Goal: Task Accomplishment & Management: Manage account settings

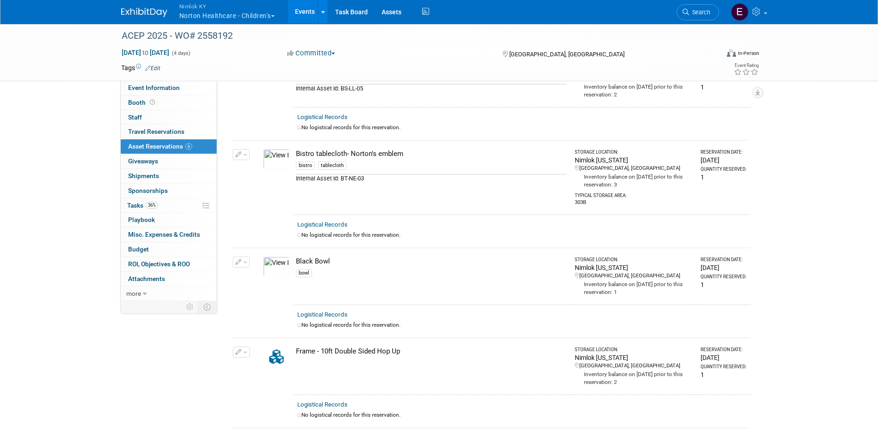
click at [228, 13] on button "Nimlok [PERSON_NAME] Healthcare - Children’s" at bounding box center [232, 12] width 108 height 24
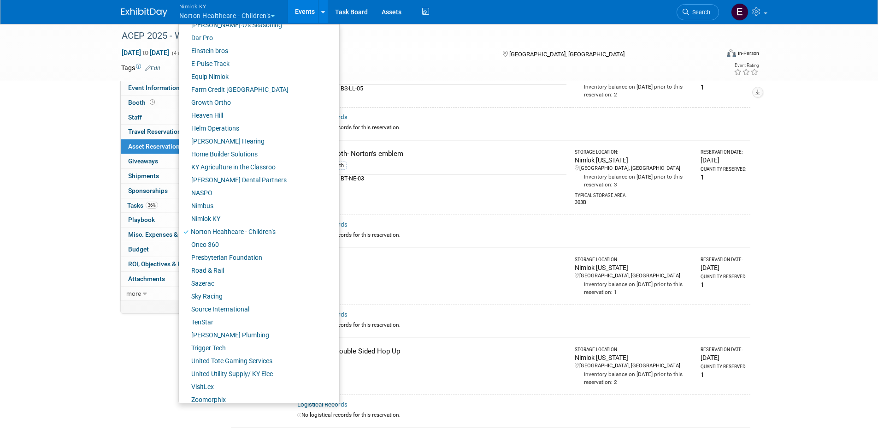
scroll to position [222, 0]
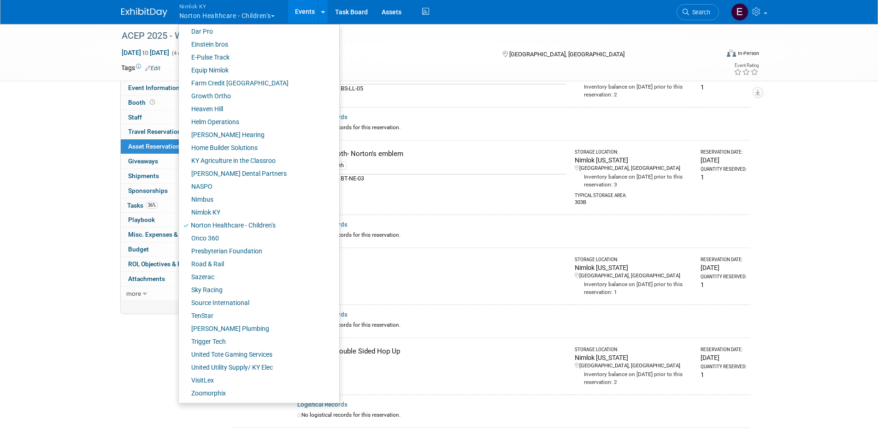
click at [814, 171] on div "ACEP 2025 - WO# 2558192 Sep 7, 2025 to Sep 10, 2025 (4 days) Sep 7, 2025 to Sep…" at bounding box center [439, 286] width 878 height 679
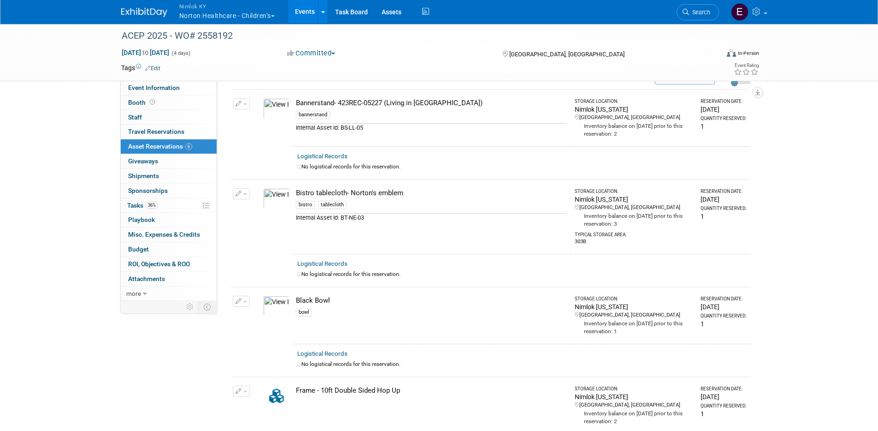
scroll to position [0, 0]
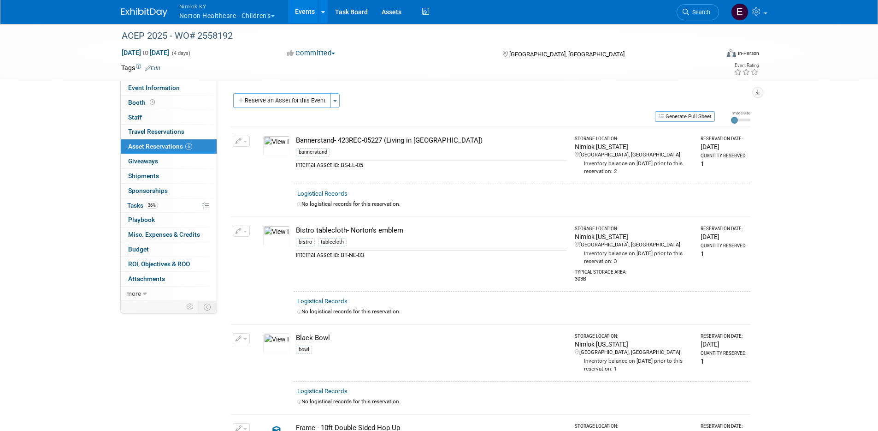
click at [237, 16] on button "Nimlok KY Norton Healthcare - Children’s" at bounding box center [232, 12] width 108 height 24
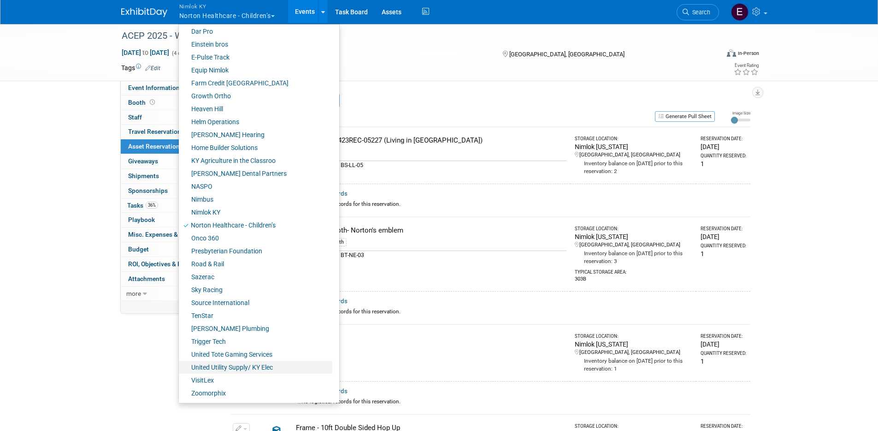
click at [232, 369] on link "United Utility Supply/ KY Elec" at bounding box center [256, 367] width 154 height 13
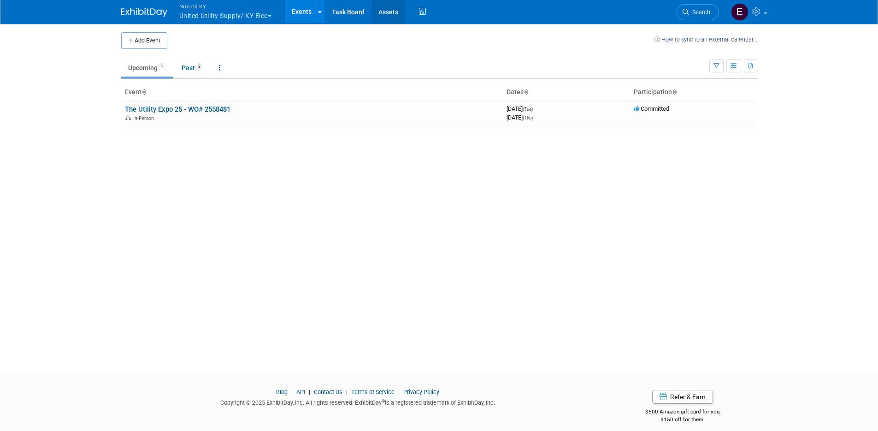
click at [392, 13] on link "Assets" at bounding box center [389, 11] width 34 height 23
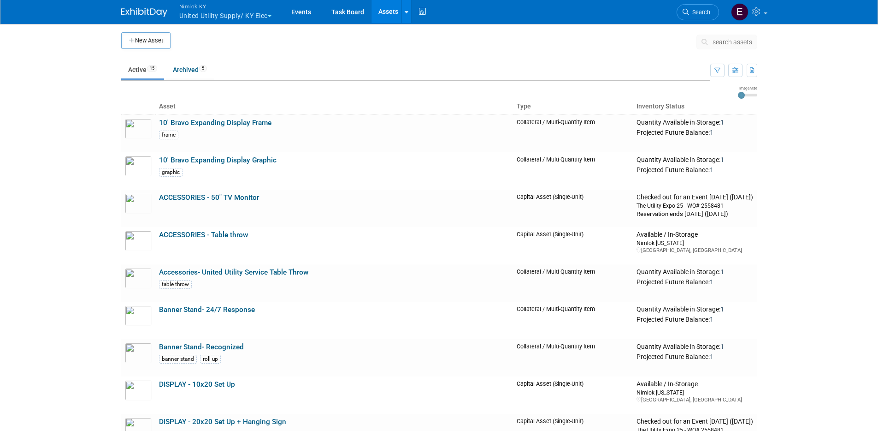
click at [50, 227] on body "Nimlok KY United Utility Supply/ KY Elec Explore: My Workspaces 43 Go to Worksp…" at bounding box center [439, 215] width 878 height 431
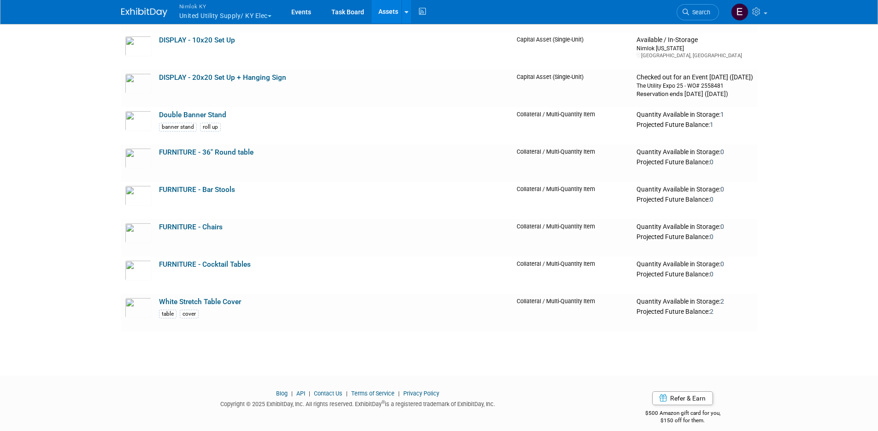
drag, startPoint x: 53, startPoint y: 231, endPoint x: 52, endPoint y: 235, distance: 4.8
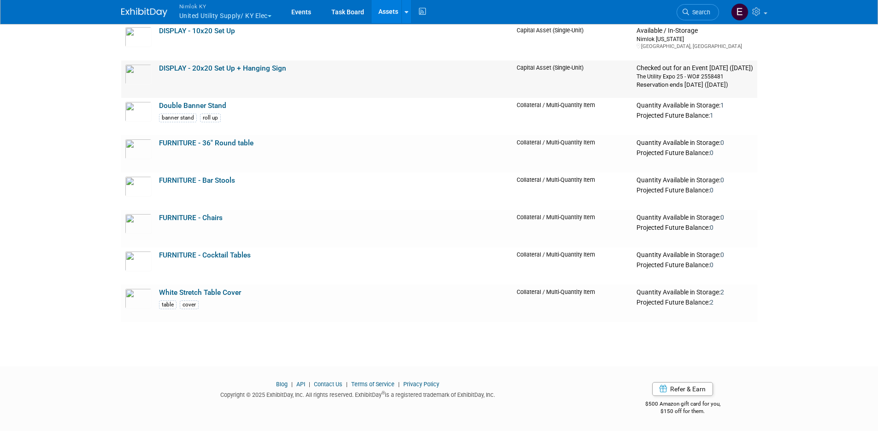
click at [262, 66] on link "DISPLAY - 20x20 Set Up + Hanging Sign" at bounding box center [222, 68] width 127 height 8
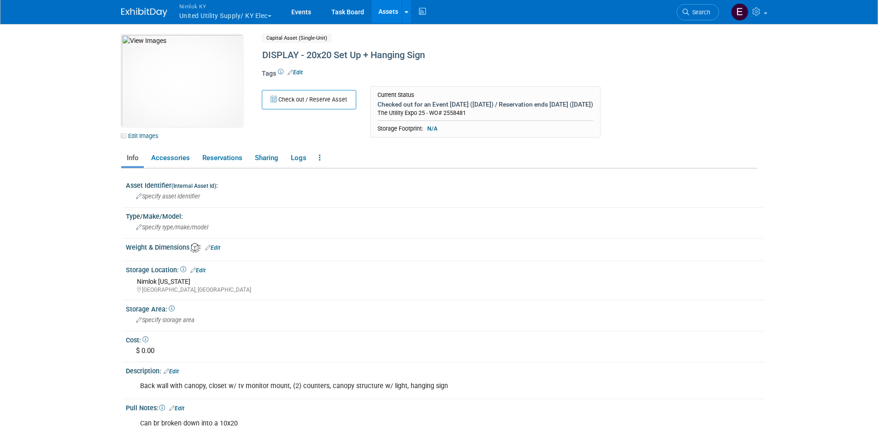
click at [106, 162] on body "Nimlok KY United Utility Supply/ KY Elec Explore: My Workspaces 43 Go to Worksp…" at bounding box center [439, 215] width 878 height 431
click at [171, 155] on link "Accessories" at bounding box center [170, 158] width 49 height 16
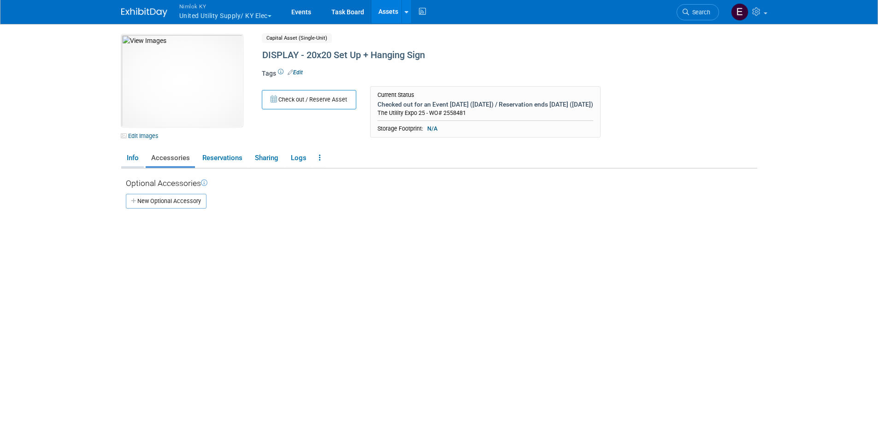
click at [126, 160] on link "Info" at bounding box center [132, 158] width 23 height 16
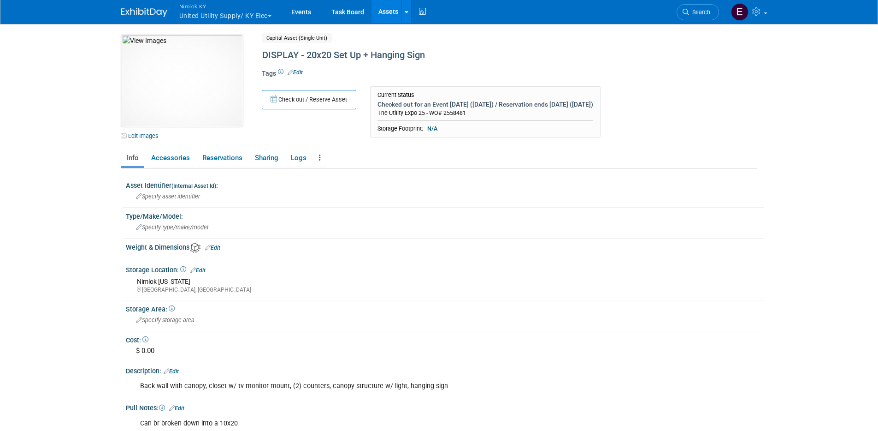
click at [90, 174] on body "Nimlok KY United Utility Supply/ KY Elec Explore: My Workspaces 43 Go to Worksp…" at bounding box center [439, 215] width 878 height 431
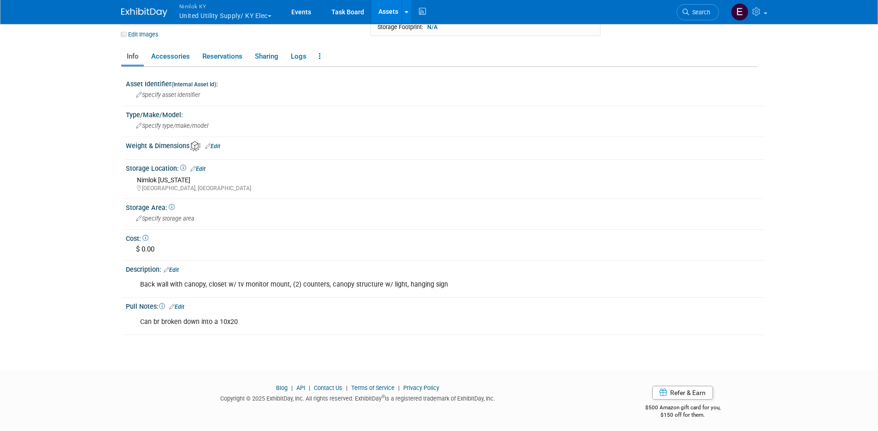
scroll to position [105, 0]
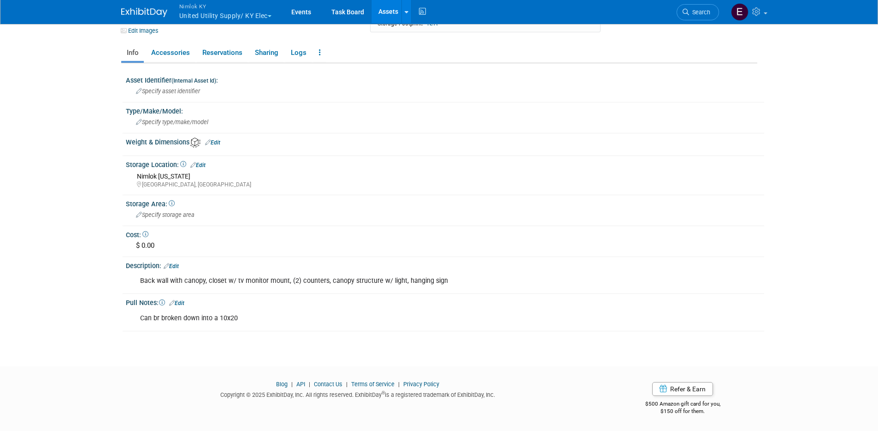
click at [178, 264] on link "Edit" at bounding box center [171, 266] width 15 height 6
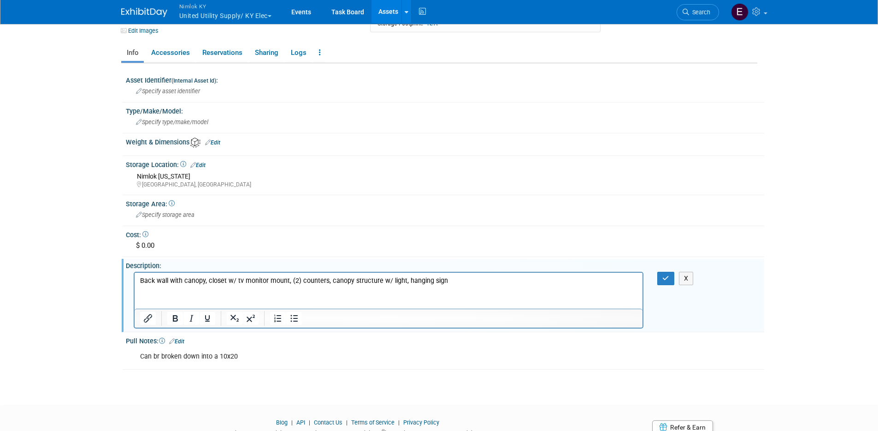
scroll to position [0, 0]
click at [300, 277] on p "Back wall with canopy, closet w/ tv monitor mount, (2) counters, canopy structu…" at bounding box center [389, 280] width 498 height 9
click at [349, 279] on p "Back wall with canopy, closet w/ tv monitor mount, (2) backlit counters, canopy…" at bounding box center [389, 280] width 498 height 9
click at [661, 277] on button "button" at bounding box center [665, 278] width 17 height 13
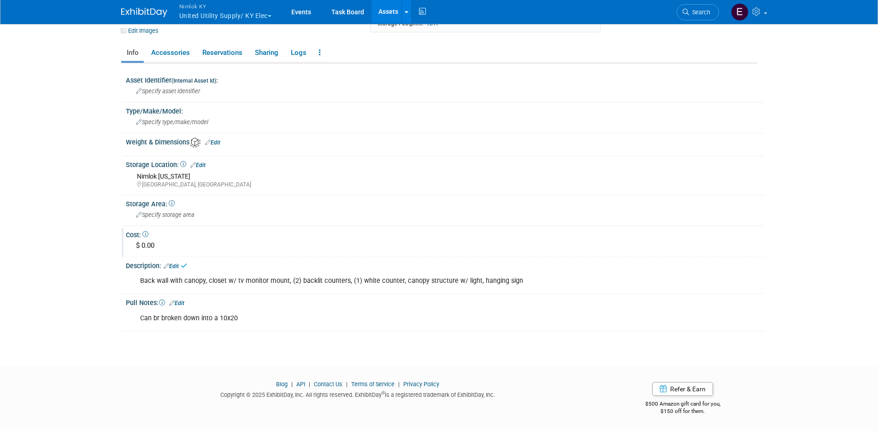
click at [752, 244] on div "$ 0.00" at bounding box center [445, 245] width 625 height 14
click at [792, 247] on body "Nimlok KY United Utility Supply/ KY Elec Explore: My Workspaces 43 Go to Worksp…" at bounding box center [439, 110] width 878 height 431
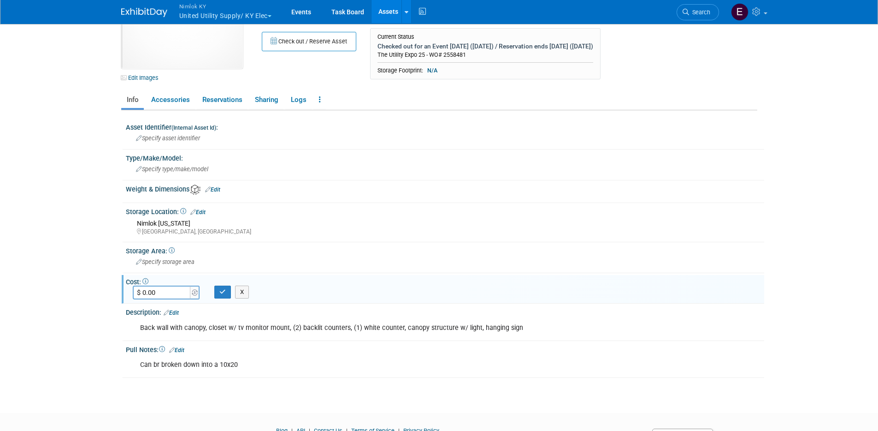
scroll to position [0, 0]
